Goal: Task Accomplishment & Management: Use online tool/utility

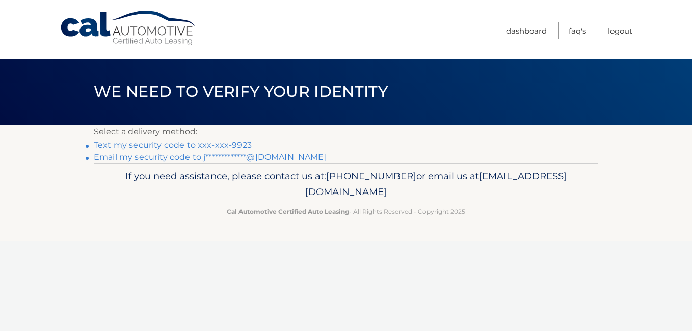
click at [154, 144] on link "Text my security code to xxx-xxx-9923" at bounding box center [173, 145] width 158 height 10
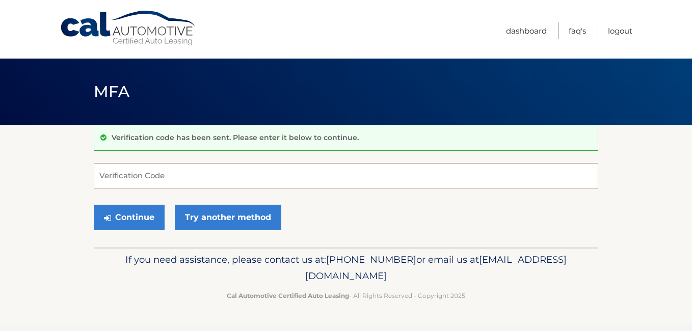
click at [126, 172] on input "Verification Code" at bounding box center [346, 175] width 505 height 25
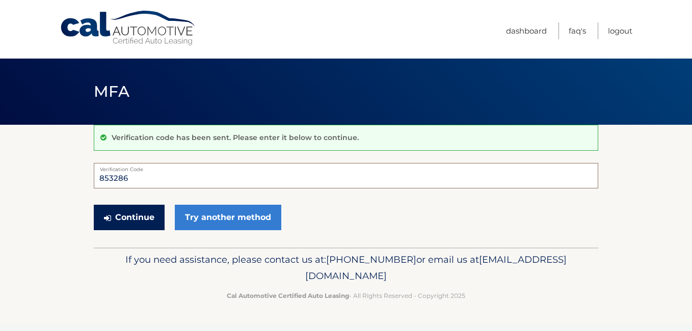
type input "853286"
click at [128, 212] on button "Continue" at bounding box center [129, 217] width 71 height 25
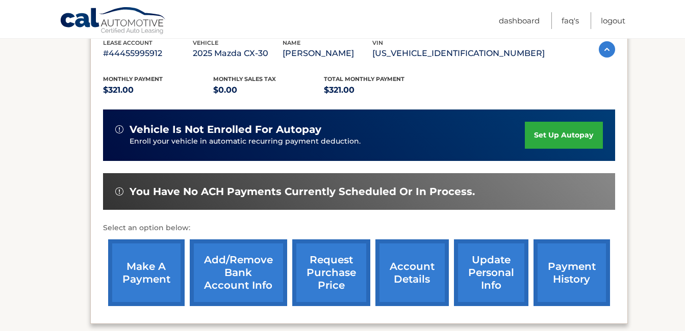
scroll to position [204, 0]
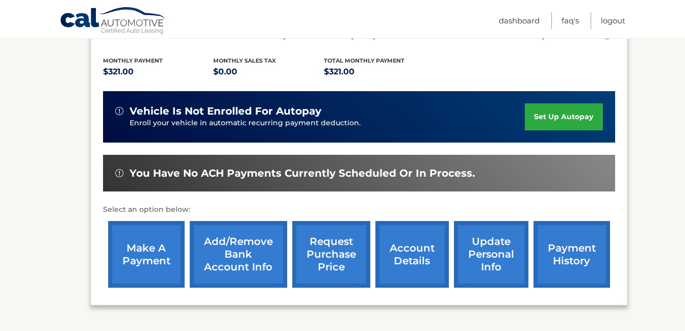
click at [139, 252] on link "make a payment" at bounding box center [146, 254] width 76 height 67
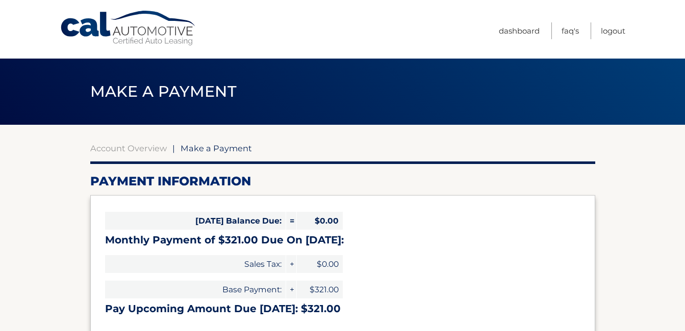
select select "ODRjMjYyZDgtYTY1Zi00MzFhLWI0MjEtOGMxYWNhZmM4ODZk"
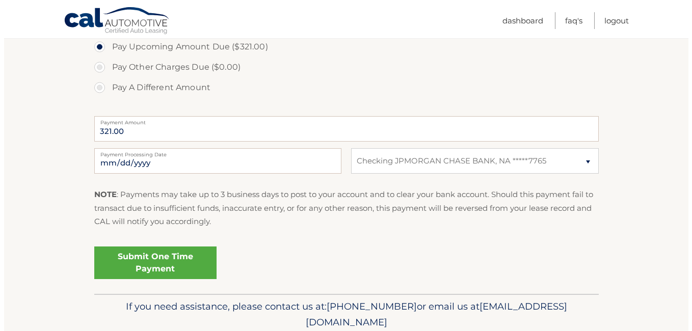
scroll to position [397, 0]
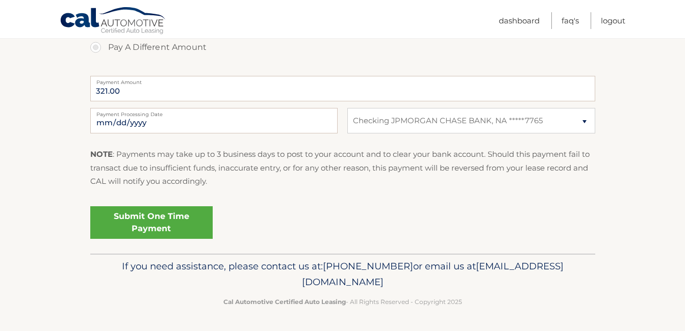
click at [150, 216] on link "Submit One Time Payment" at bounding box center [151, 222] width 122 height 33
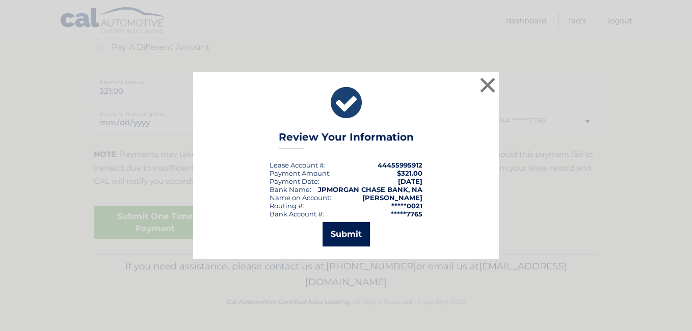
click at [338, 226] on button "Submit" at bounding box center [346, 234] width 47 height 24
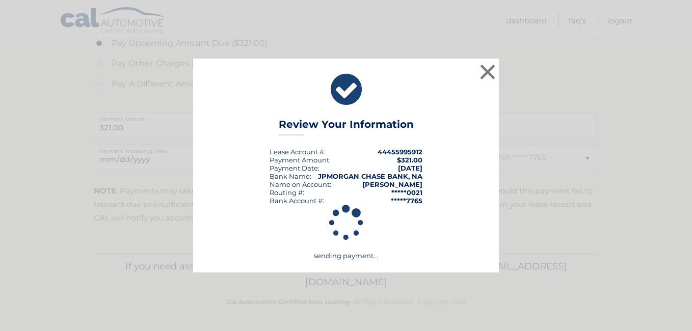
scroll to position [360, 0]
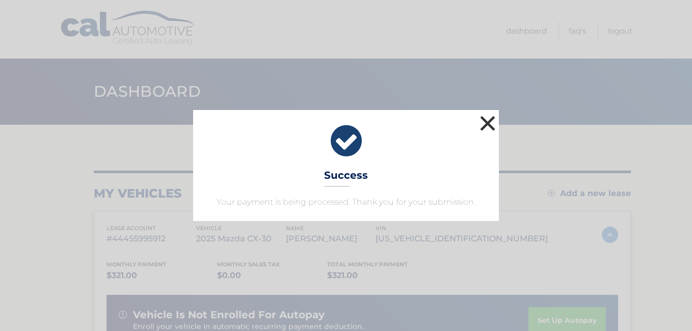
click at [491, 120] on button "×" at bounding box center [488, 123] width 20 height 20
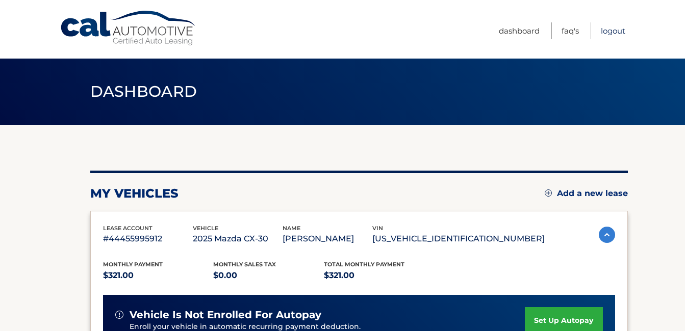
click at [616, 29] on link "Logout" at bounding box center [613, 30] width 24 height 17
